Goal: Book appointment/travel/reservation

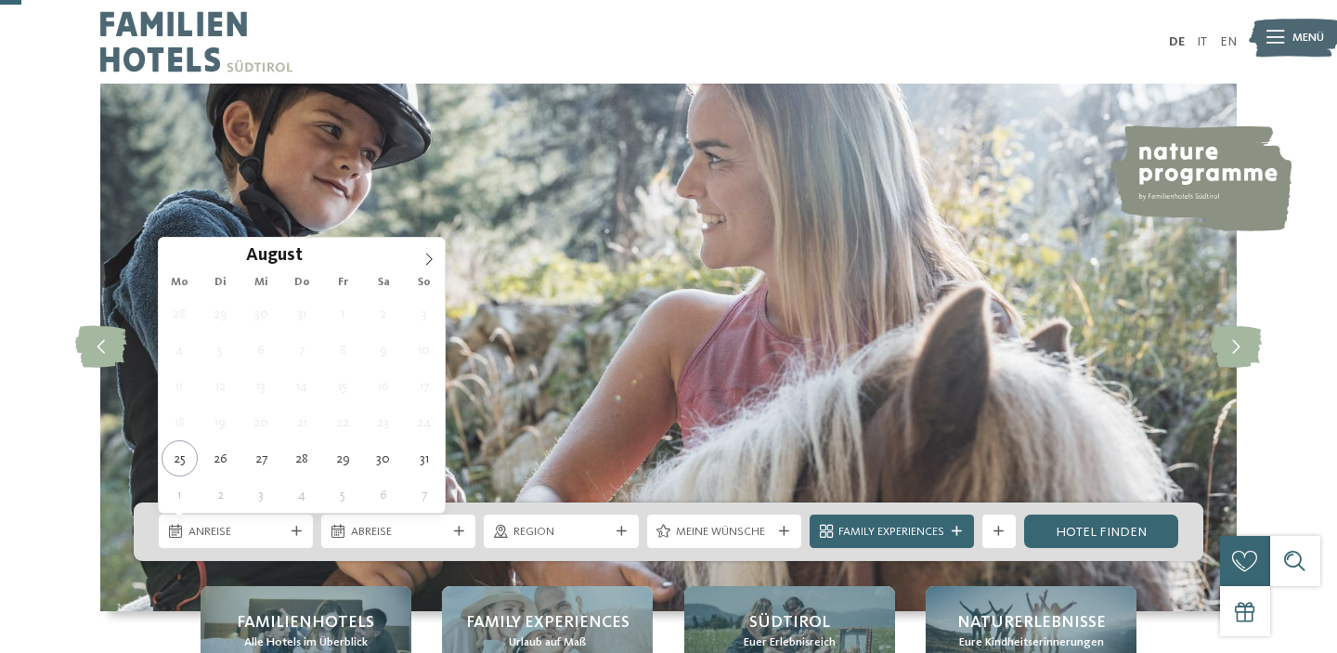
click at [268, 524] on span "Anreise" at bounding box center [236, 532] width 96 height 17
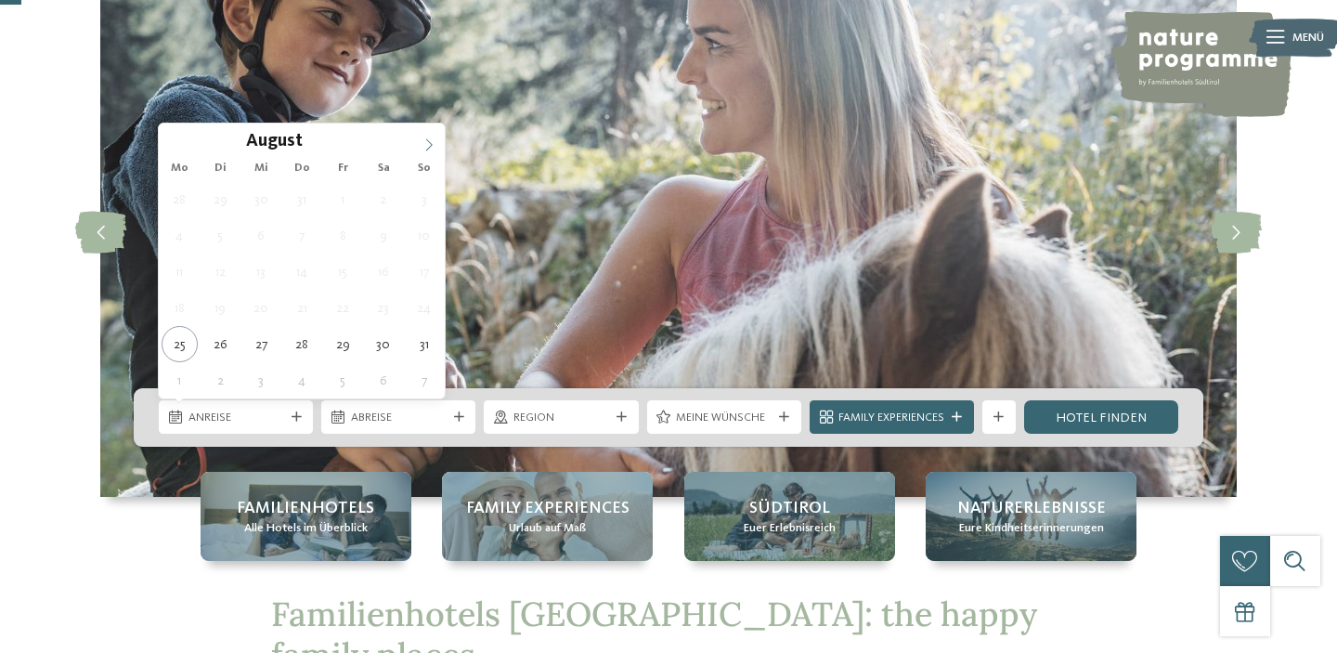
click at [420, 154] on span at bounding box center [429, 139] width 32 height 32
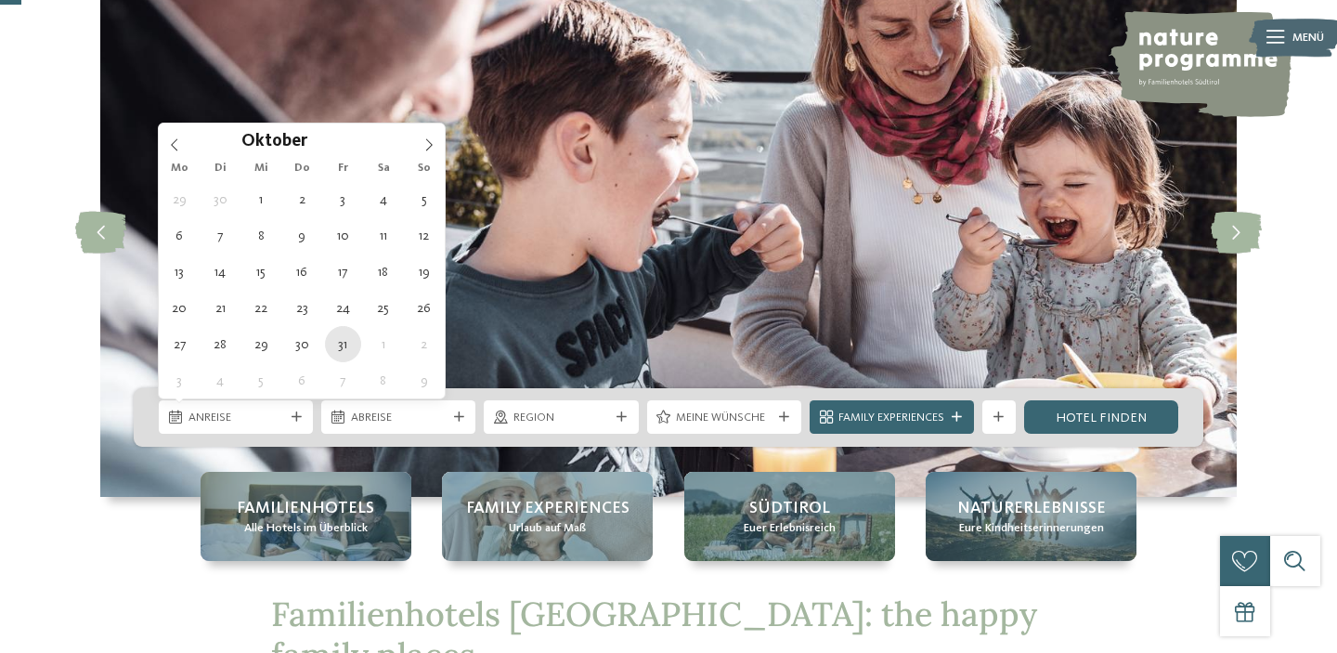
type div "[DATE]"
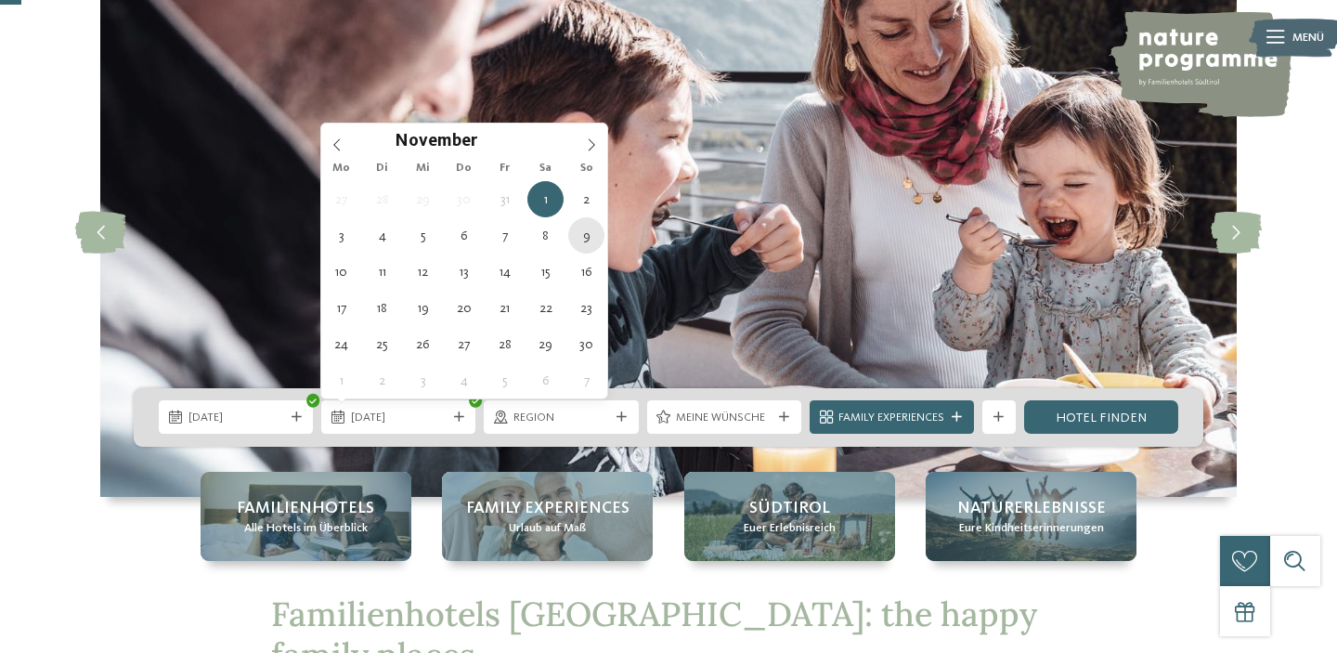
type div "[DATE]"
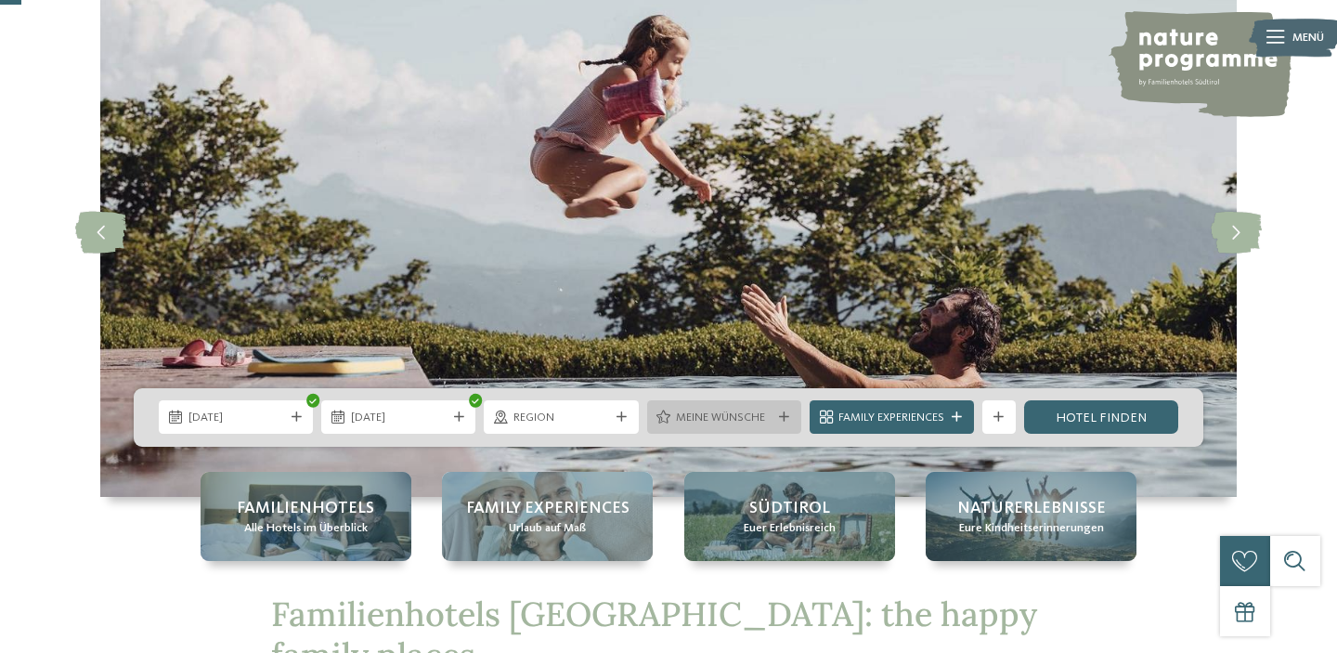
click at [732, 416] on span "Meine Wünsche" at bounding box center [724, 417] width 96 height 17
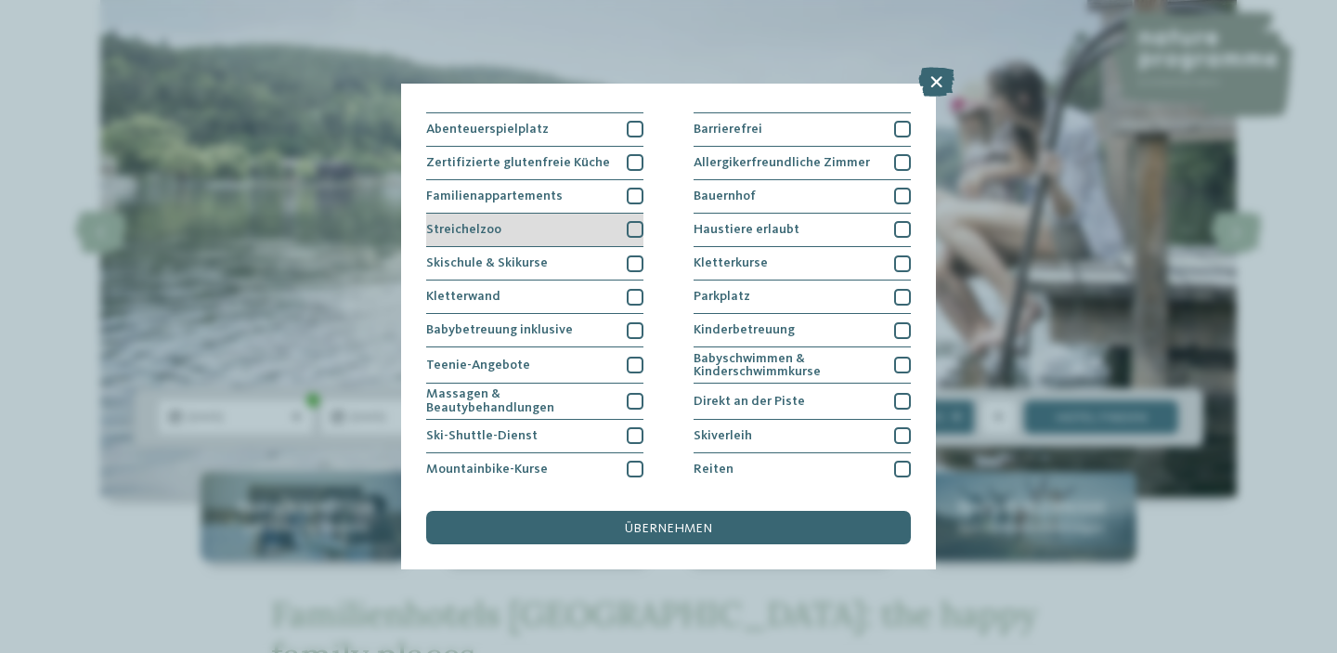
scroll to position [129, 0]
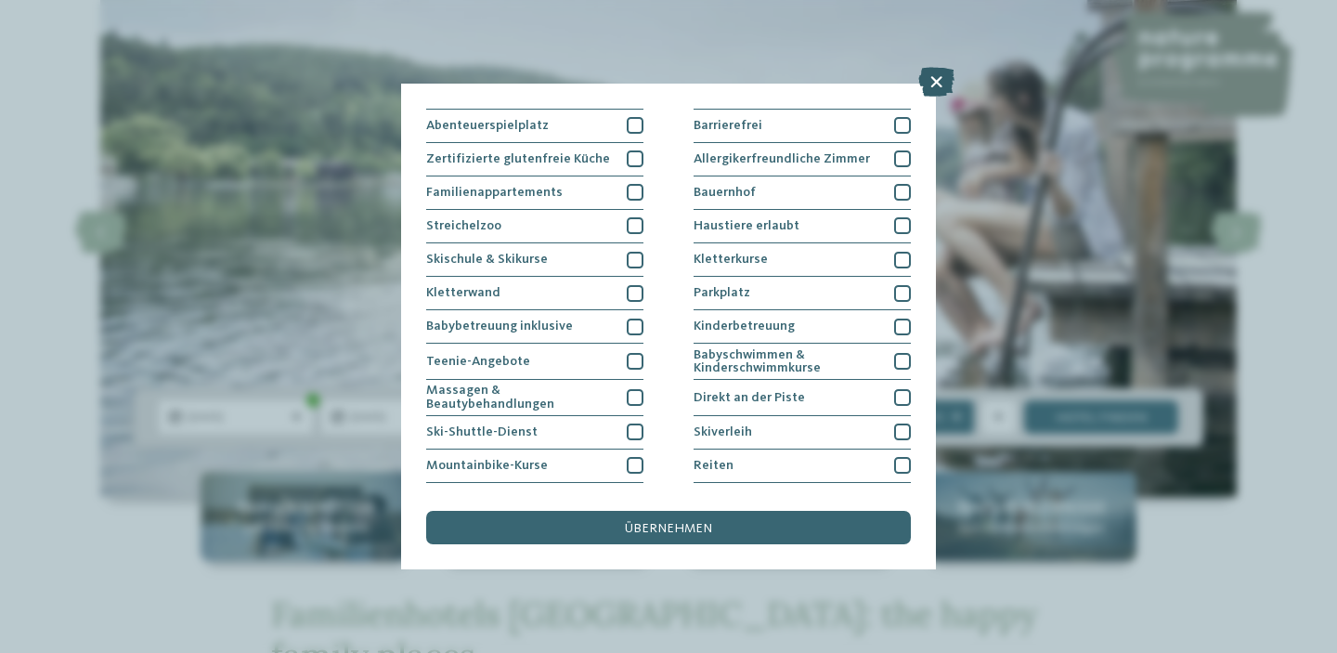
click at [936, 78] on icon at bounding box center [936, 82] width 36 height 30
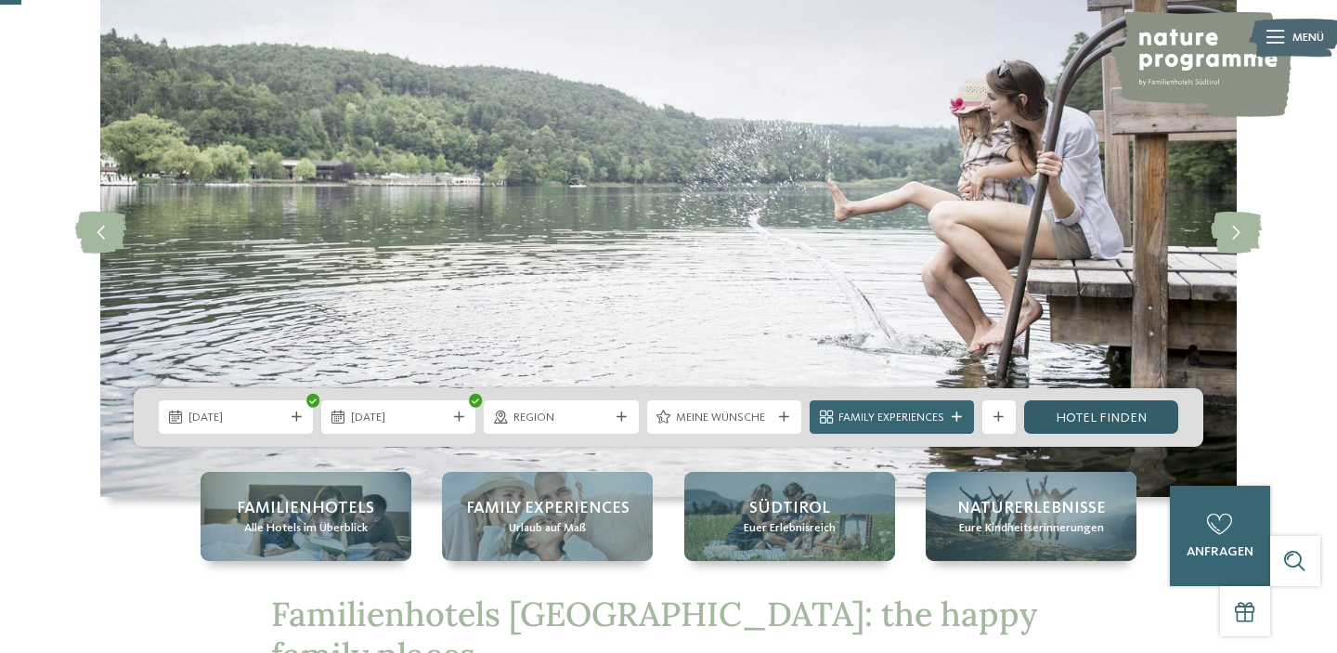
click at [1147, 427] on link "Hotel finden" at bounding box center [1101, 416] width 154 height 33
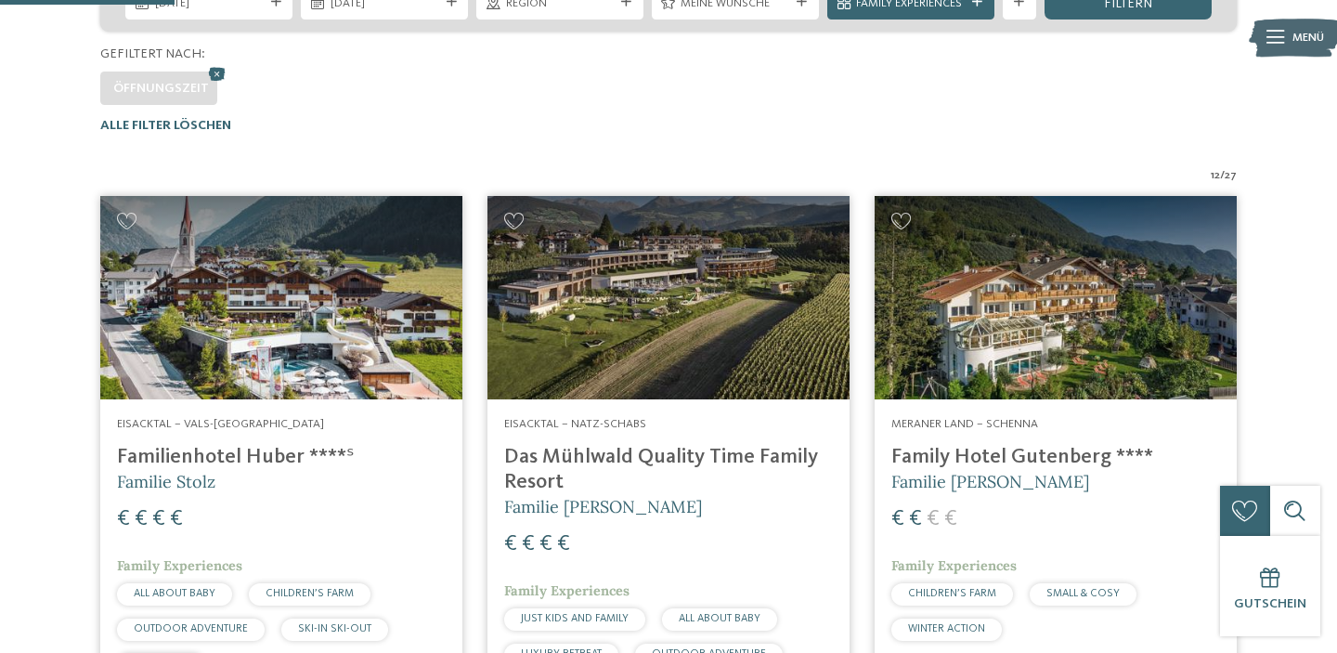
scroll to position [381, 0]
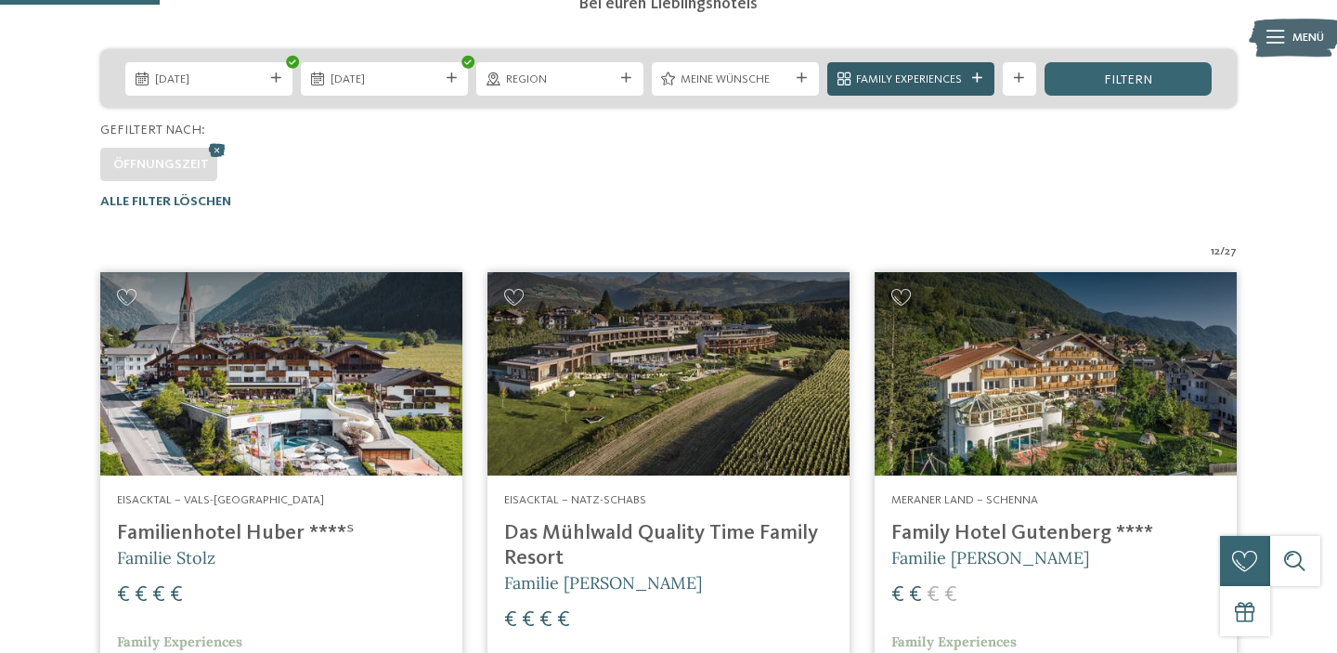
click at [902, 77] on span "Family Experiences" at bounding box center [910, 79] width 109 height 17
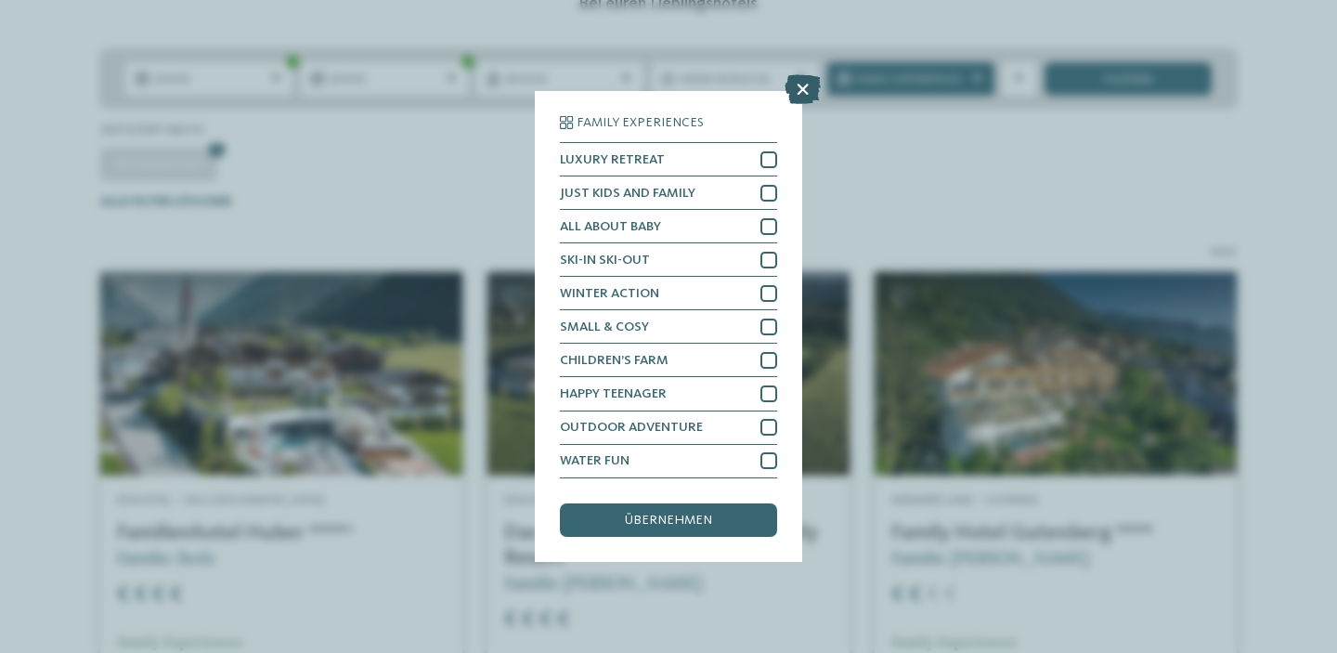
click at [804, 94] on icon at bounding box center [803, 90] width 36 height 30
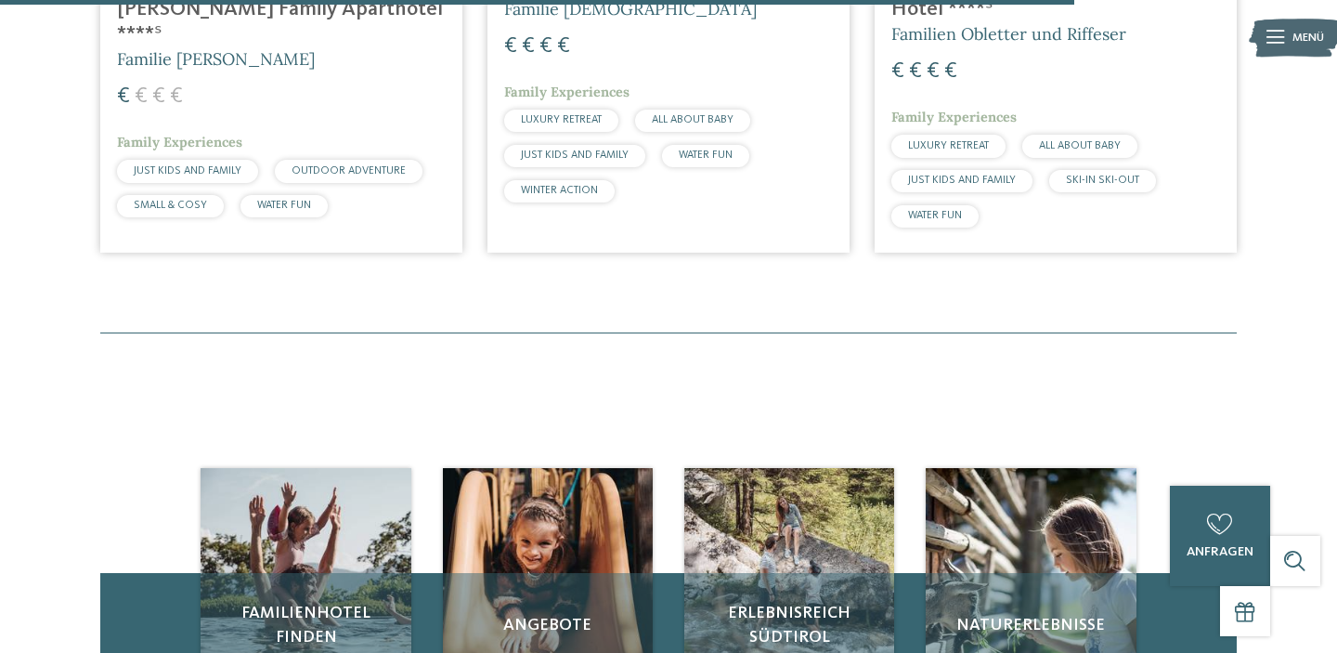
scroll to position [2557, 0]
